Goal: Ask a question

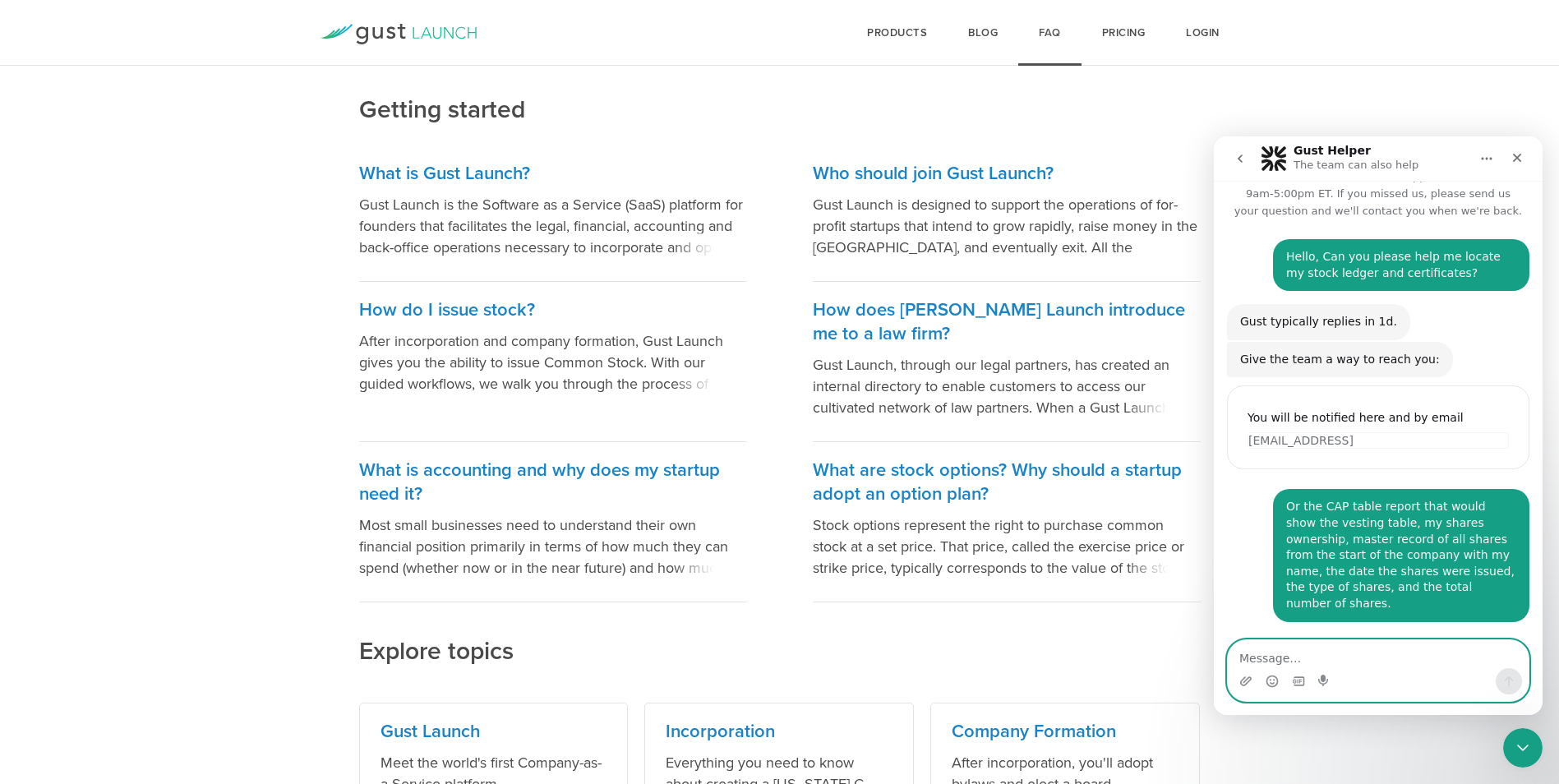
scroll to position [10, 0]
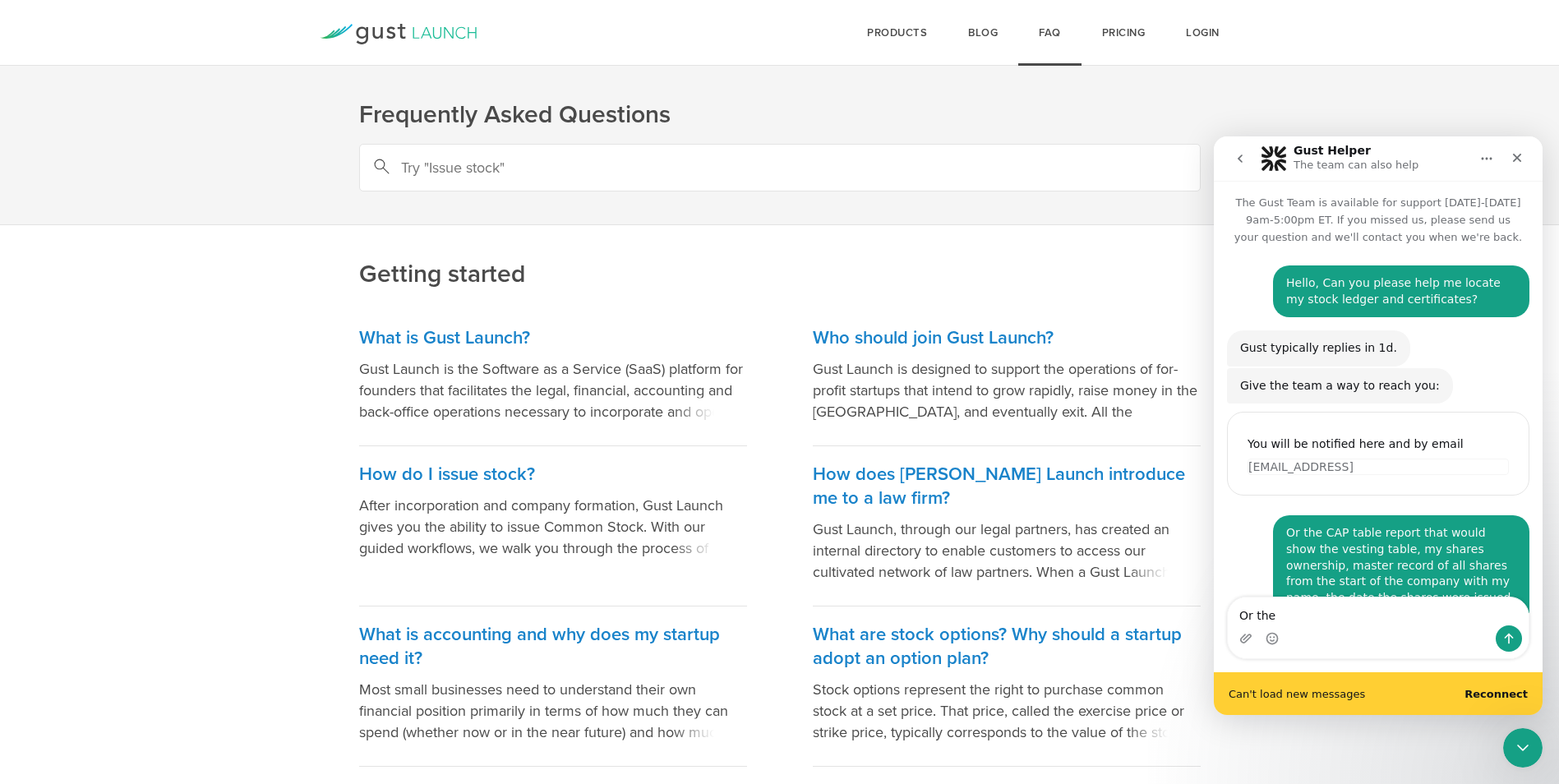
scroll to position [52, 0]
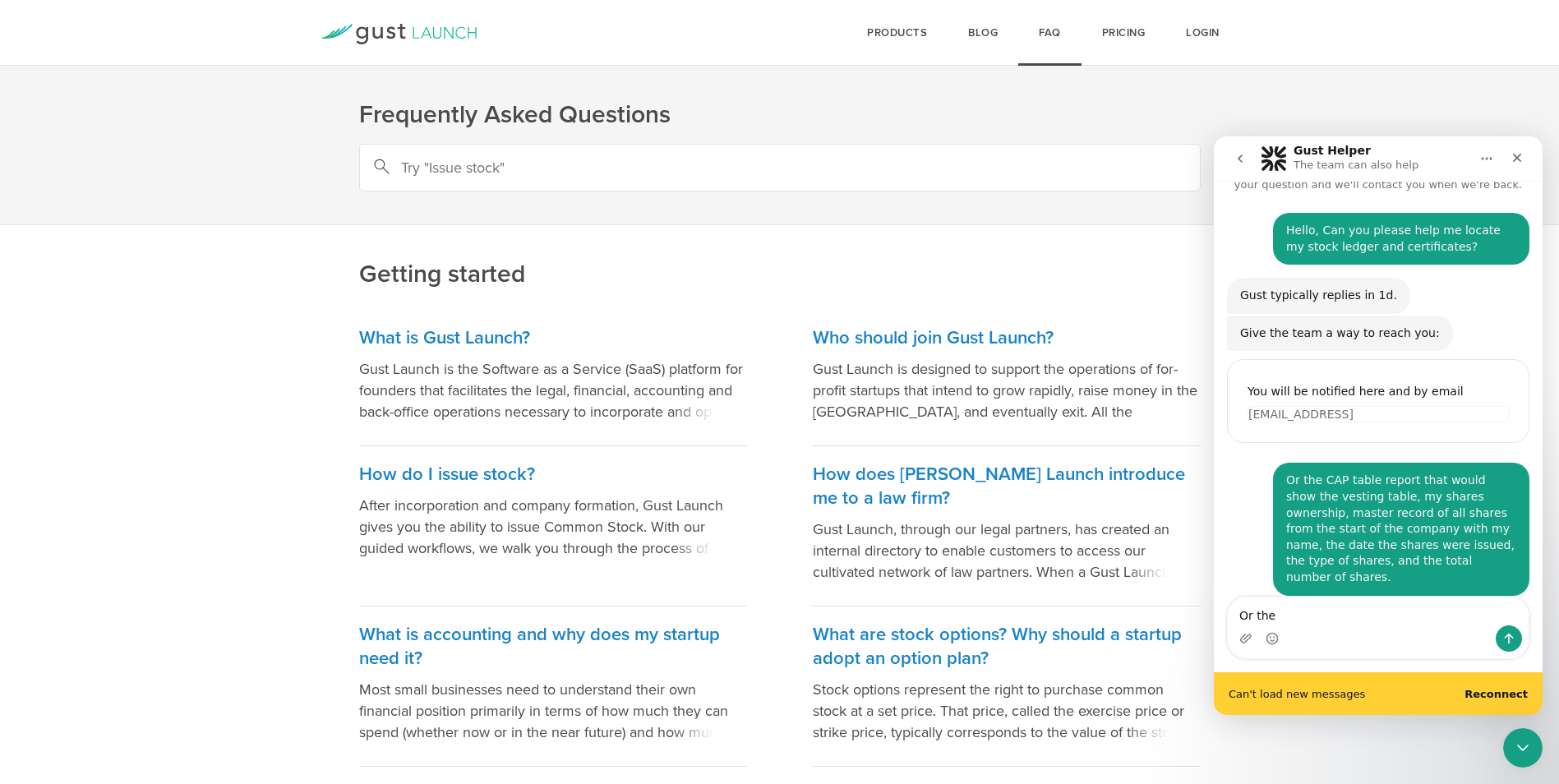
drag, startPoint x: 1291, startPoint y: 612, endPoint x: 2337, endPoint y: 764, distance: 1057.0
click at [1214, 627] on html "Gust Helper The team can also help The Gust Team is available for support Monda…" at bounding box center [1378, 426] width 329 height 579
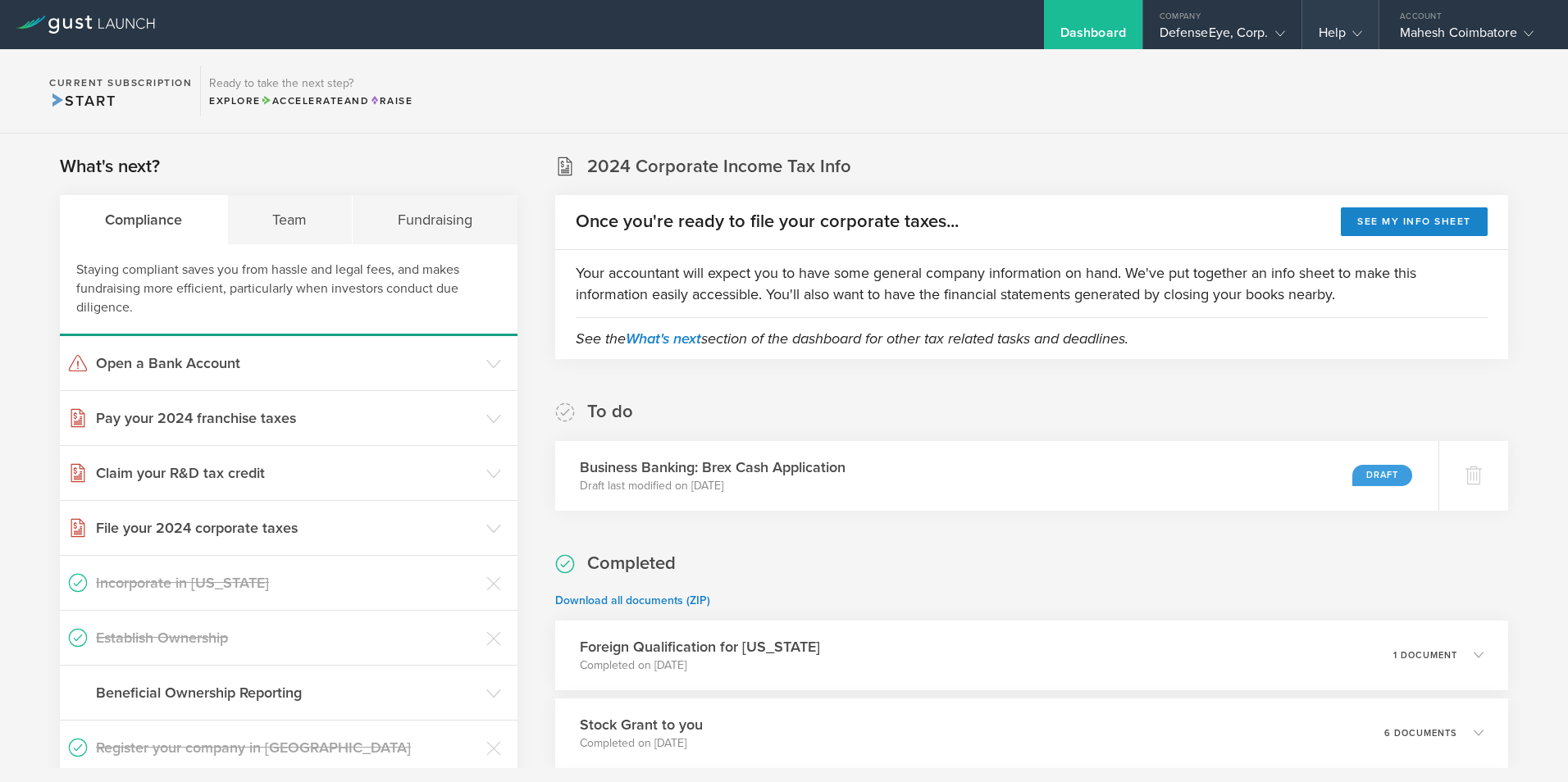
click at [1350, 36] on gust-icon at bounding box center [1353, 32] width 16 height 16
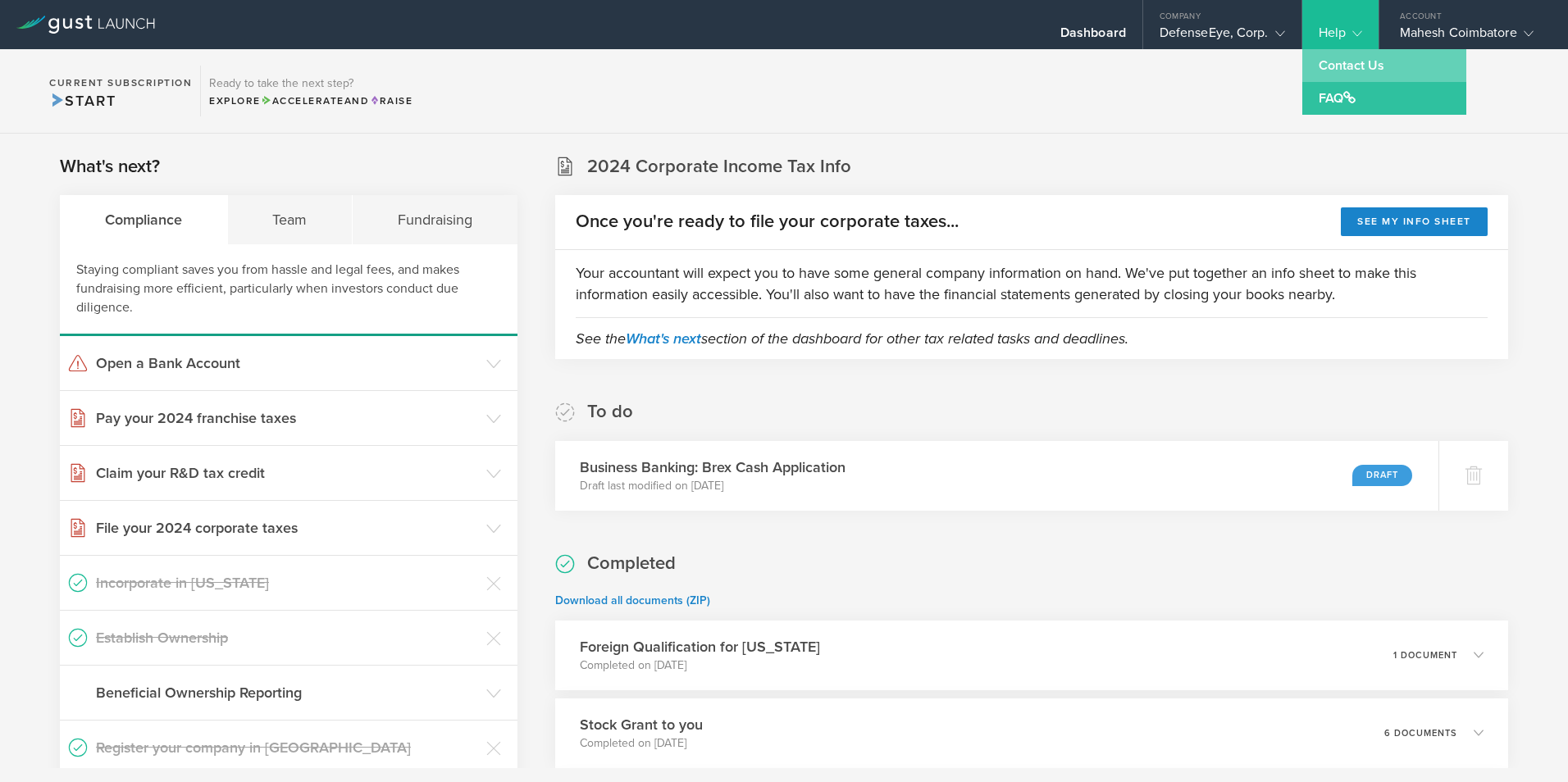
click at [1337, 69] on link "Contact Us" at bounding box center [1384, 66] width 164 height 33
